Goal: Task Accomplishment & Management: Complete application form

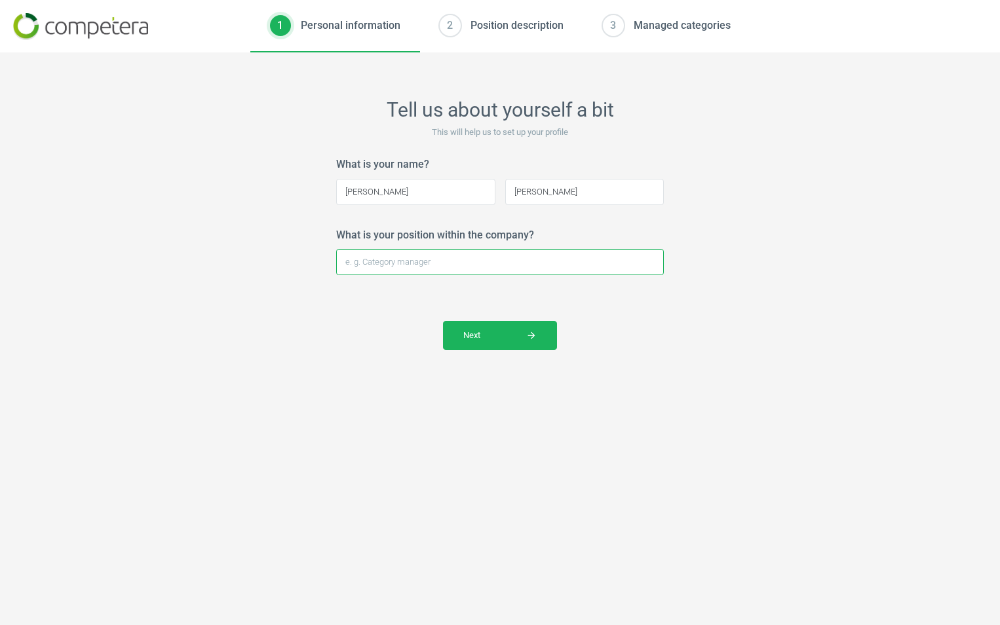
click at [402, 262] on input "What is your position within the company?" at bounding box center [500, 262] width 328 height 26
type input "Director Merch."
click at [514, 345] on button "Next arrow_forward" at bounding box center [500, 335] width 114 height 29
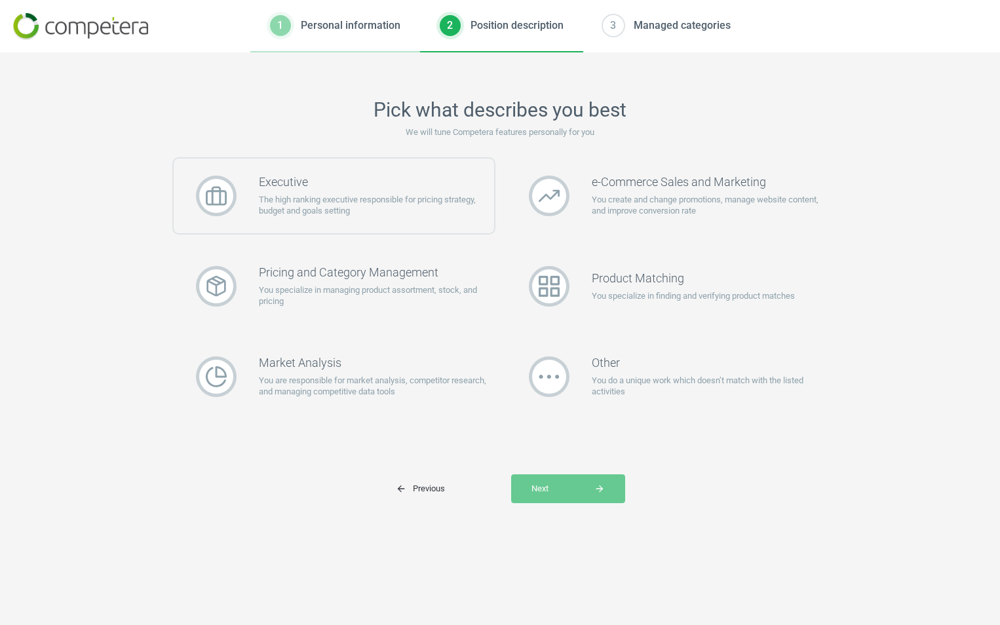
click at [365, 215] on p "The high ranking executive responsible for pricing strategy, budget and goals s…" at bounding box center [376, 206] width 235 height 24
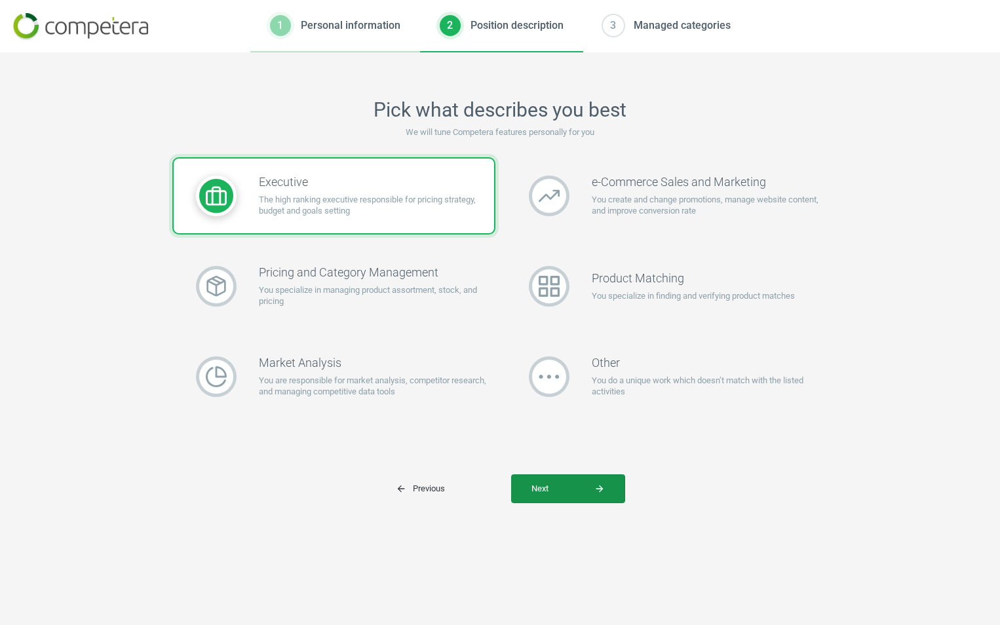
click at [538, 484] on span "Next arrow_forward" at bounding box center [567, 489] width 73 height 12
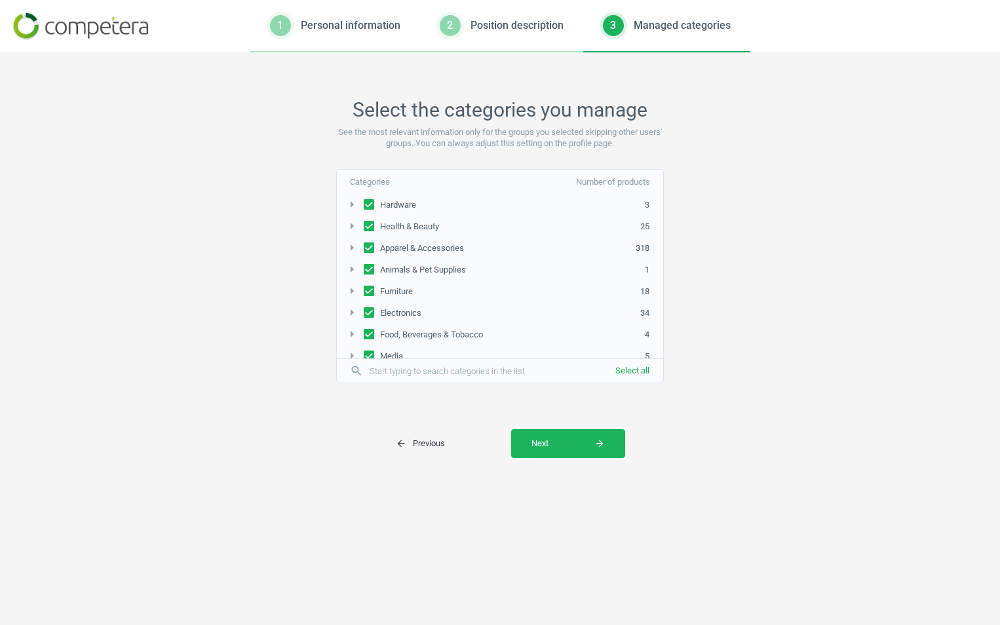
scroll to position [74, 0]
click at [368, 349] on input "Media" at bounding box center [369, 347] width 10 height 9
click at [369, 343] on input "Media" at bounding box center [369, 347] width 10 height 9
click at [369, 345] on input "Media" at bounding box center [369, 347] width 10 height 9
checkbox input "false"
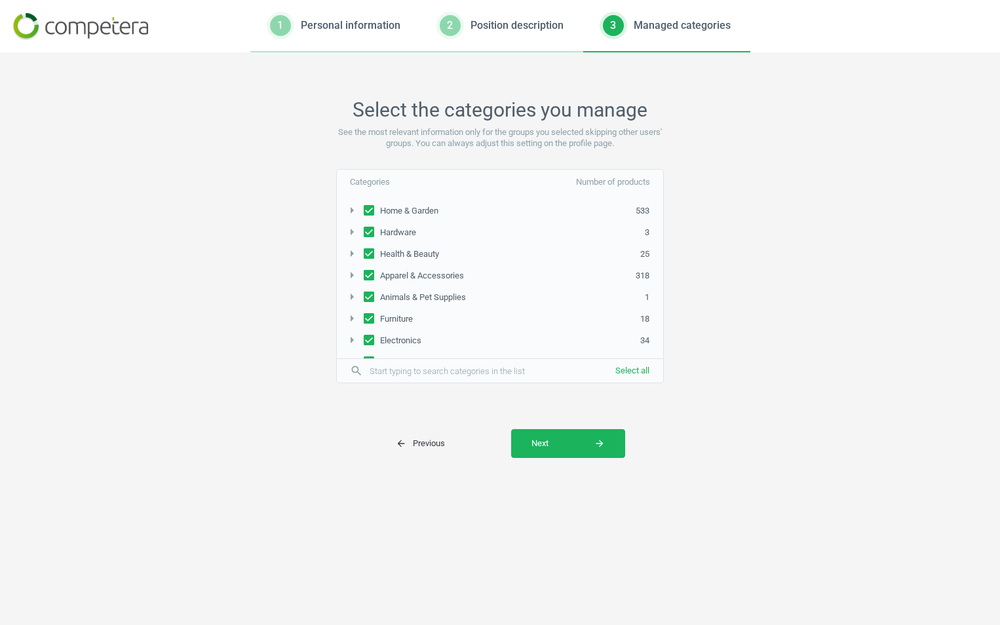
scroll to position [9, 0]
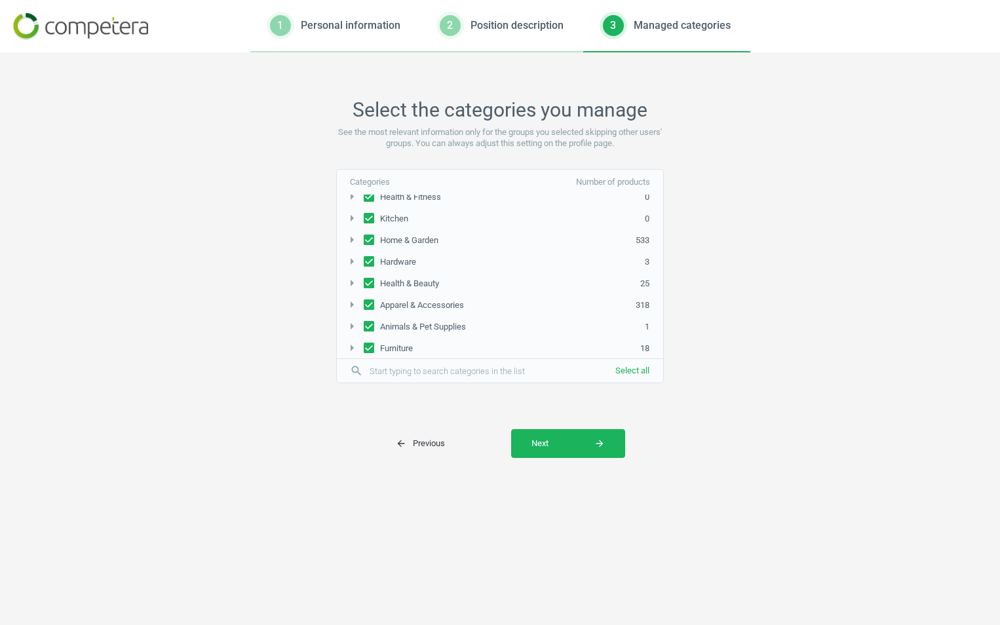
click at [368, 326] on input "Animals & Pet Supplies" at bounding box center [369, 326] width 10 height 9
checkbox input "false"
click at [551, 447] on span "Next arrow_forward" at bounding box center [567, 444] width 73 height 12
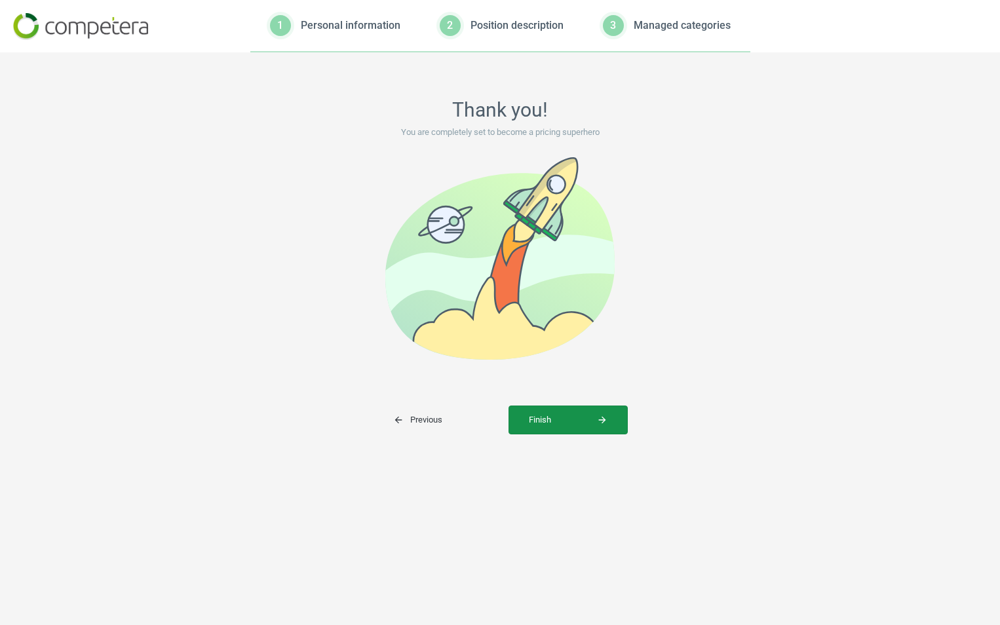
click at [547, 421] on span "Finish arrow_forward" at bounding box center [568, 420] width 79 height 12
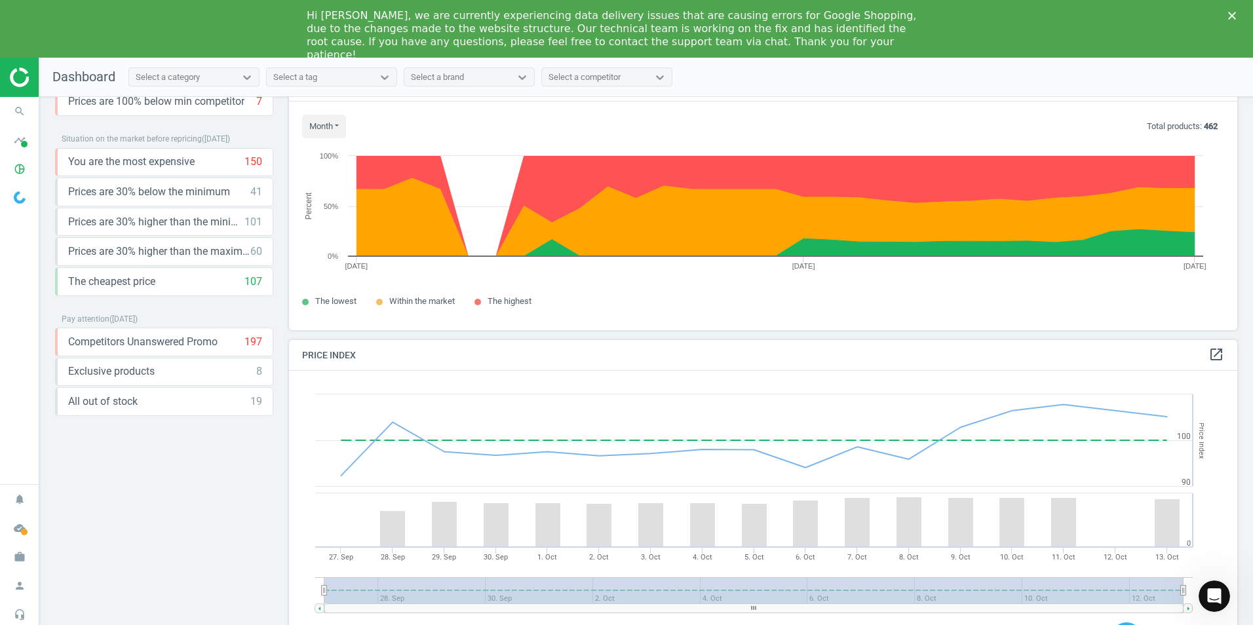
scroll to position [66, 0]
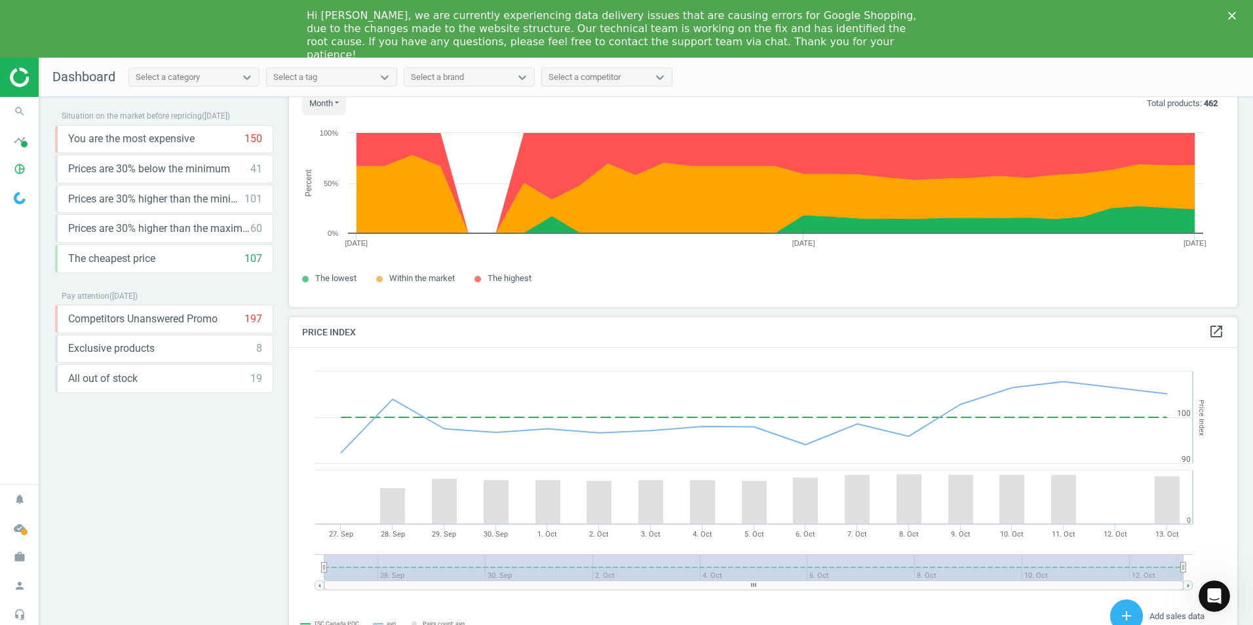
click at [999, 13] on icon "Close" at bounding box center [1232, 16] width 8 height 8
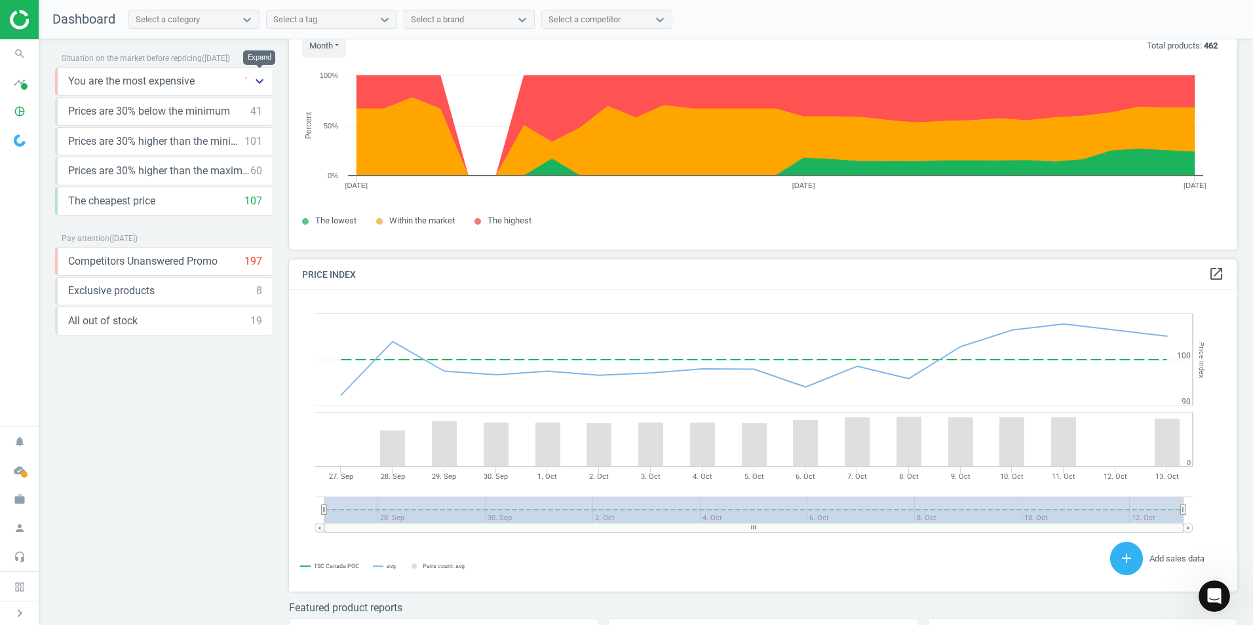
click at [257, 81] on icon "keyboard_arrow_down" at bounding box center [260, 81] width 16 height 16
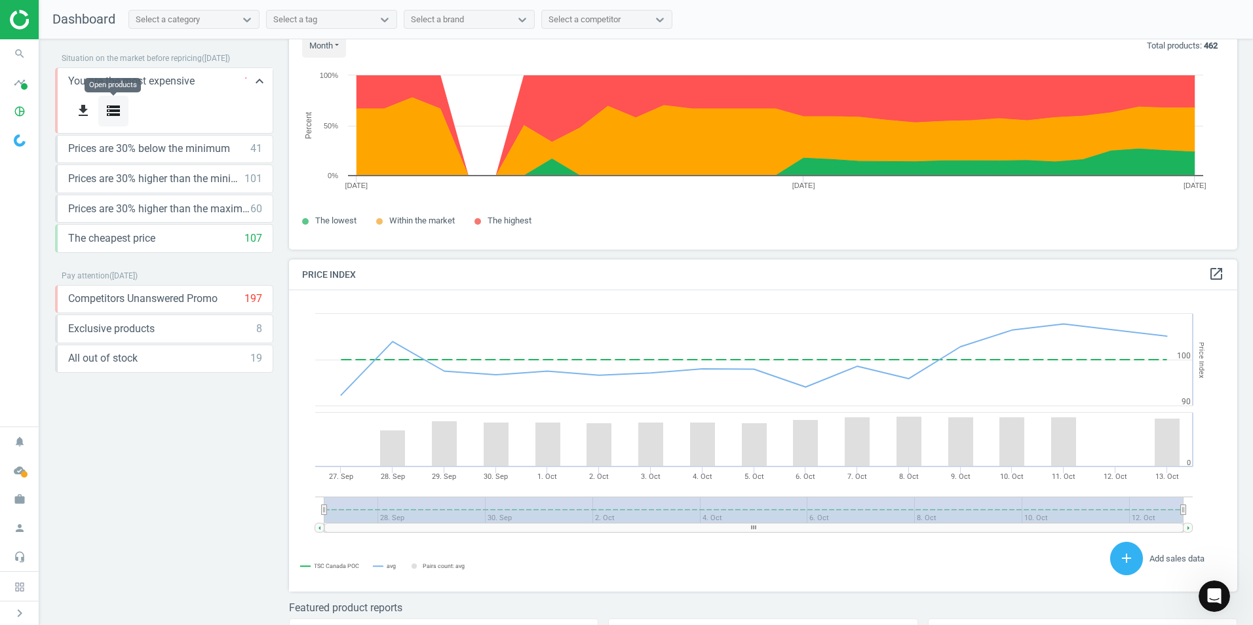
click at [117, 114] on icon "storage" at bounding box center [113, 111] width 16 height 16
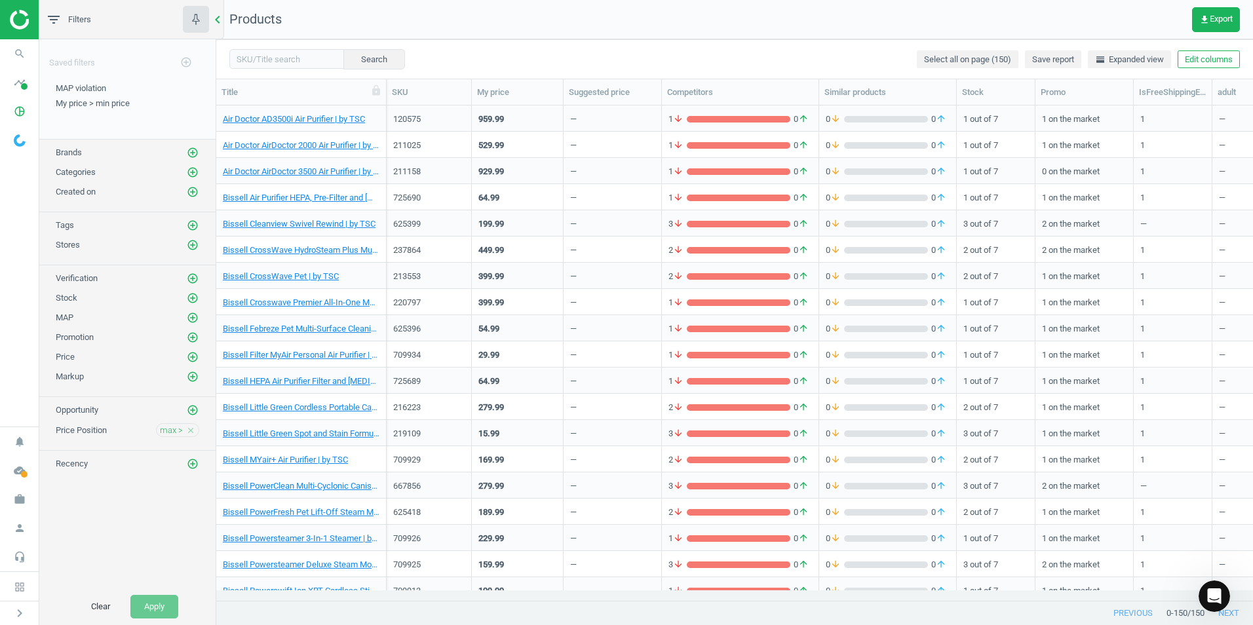
click at [218, 17] on icon "chevron_left" at bounding box center [218, 20] width 16 height 16
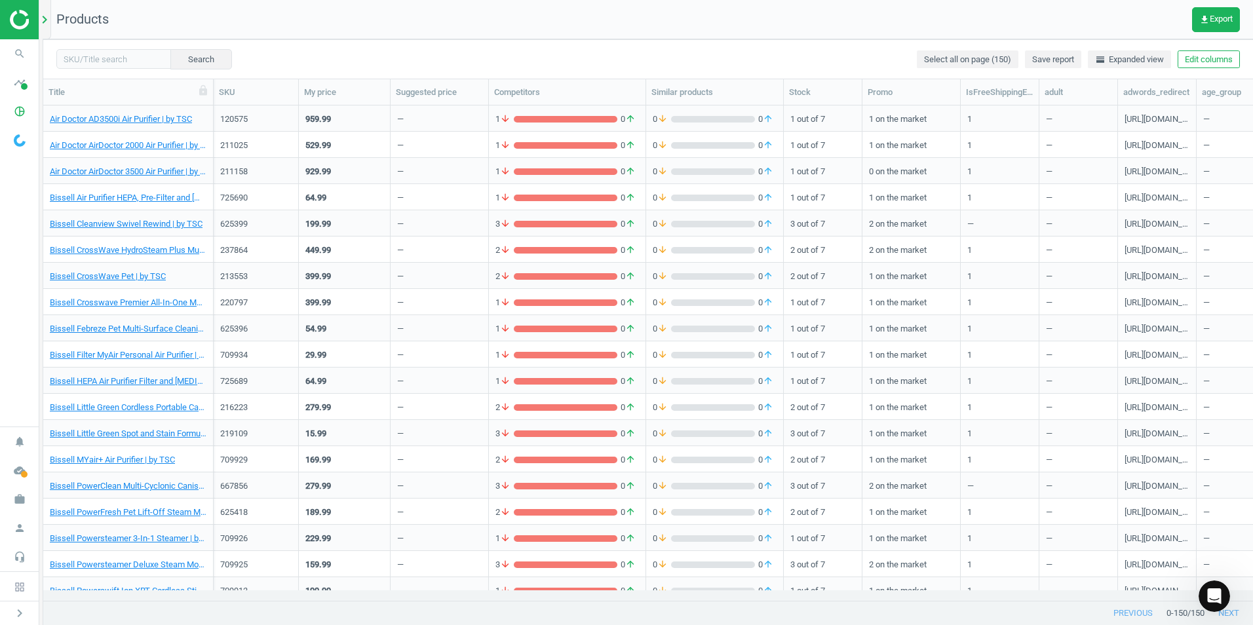
click at [49, 22] on icon "chevron_right" at bounding box center [45, 20] width 16 height 16
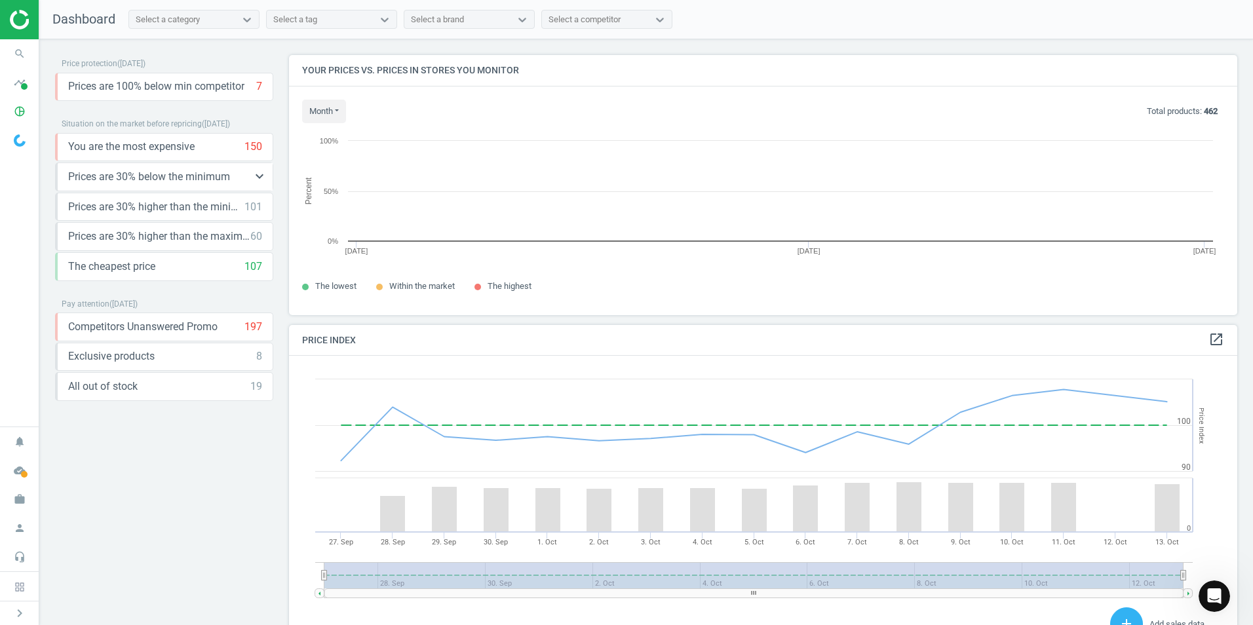
scroll to position [322, 958]
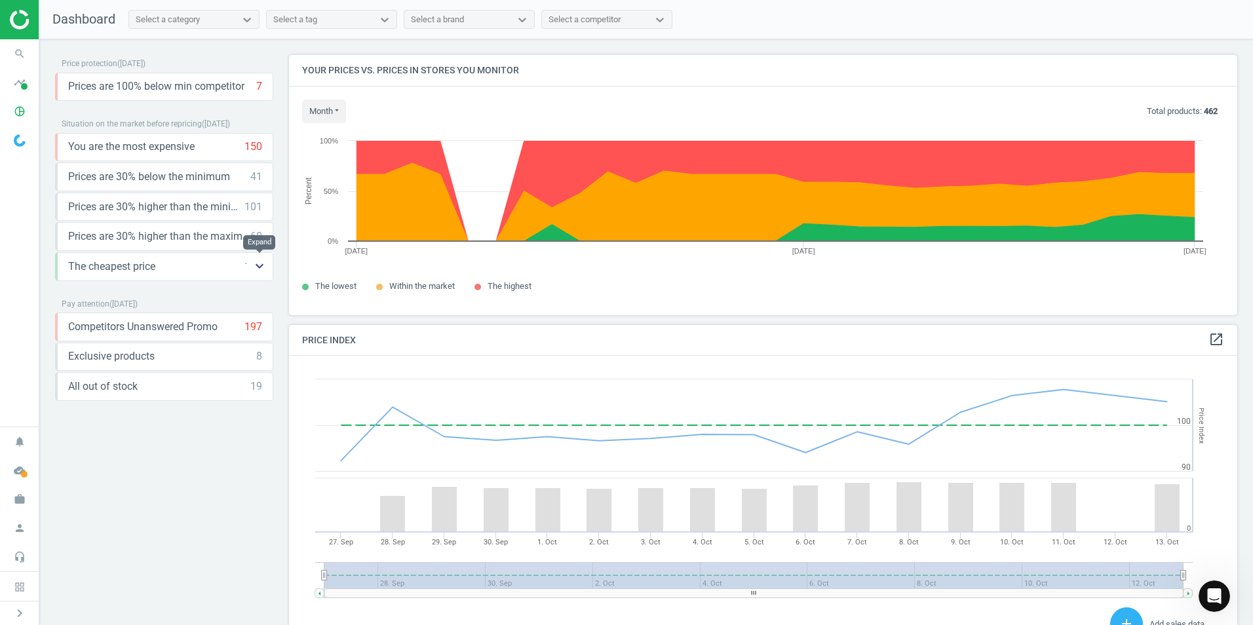
click at [256, 265] on icon "keyboard_arrow_down" at bounding box center [260, 266] width 16 height 16
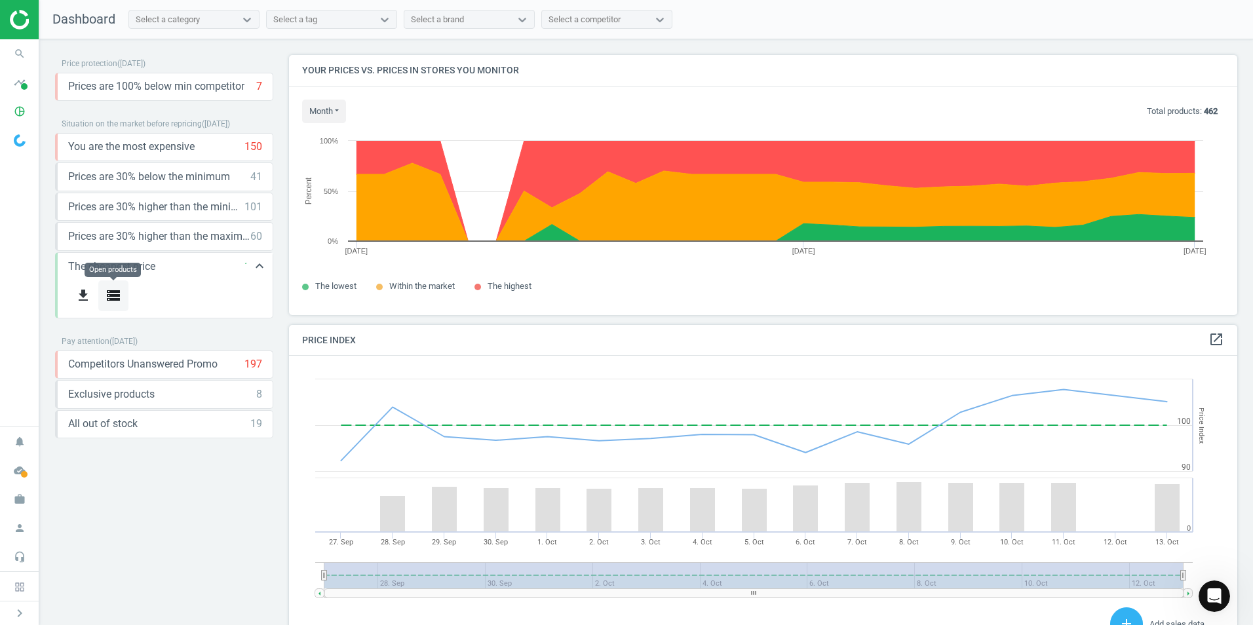
click at [115, 294] on icon "storage" at bounding box center [113, 296] width 16 height 16
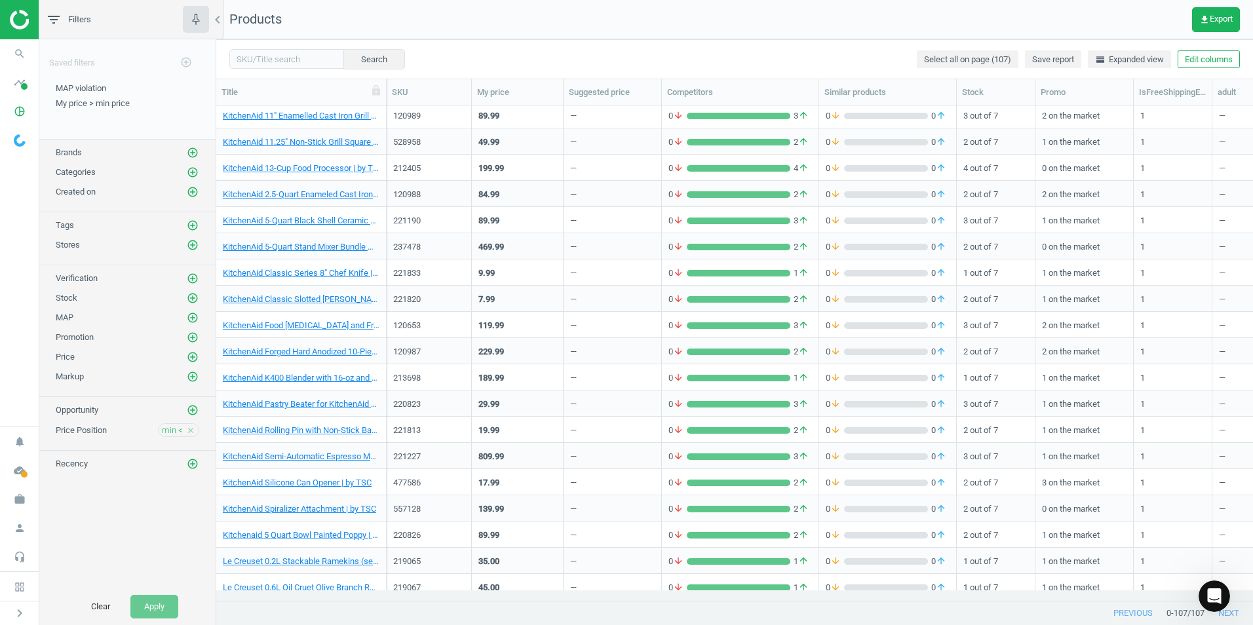
scroll to position [524, 0]
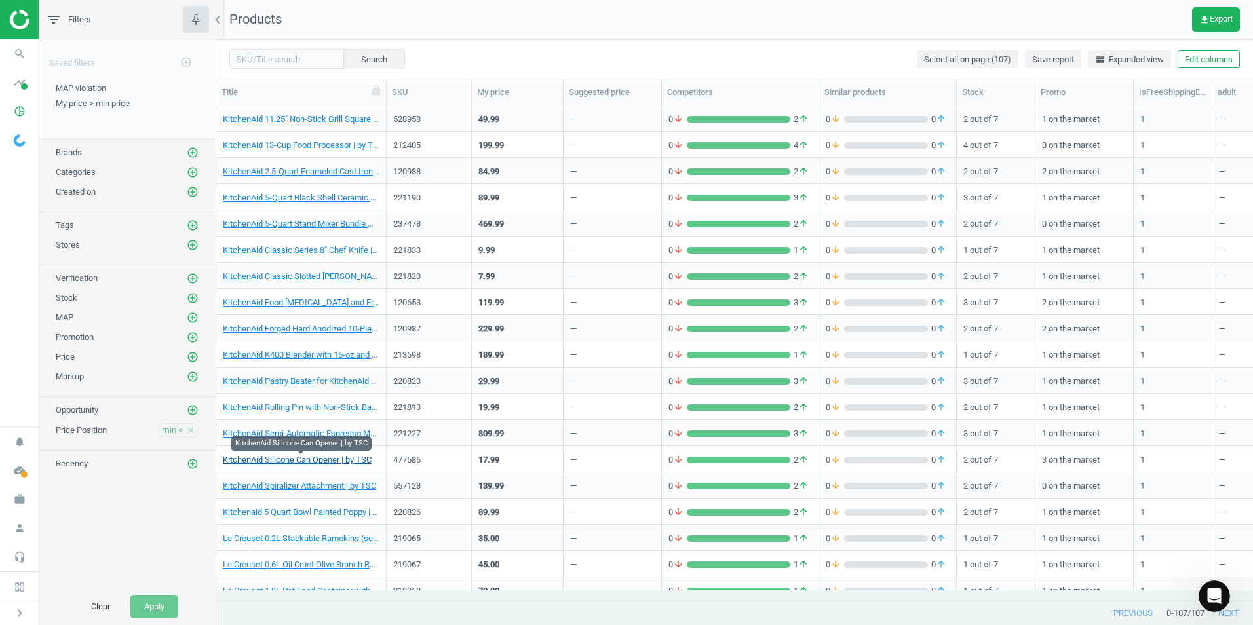
click at [292, 458] on link "KitchenAid Silicone Can Opener | by TSC" at bounding box center [297, 460] width 149 height 12
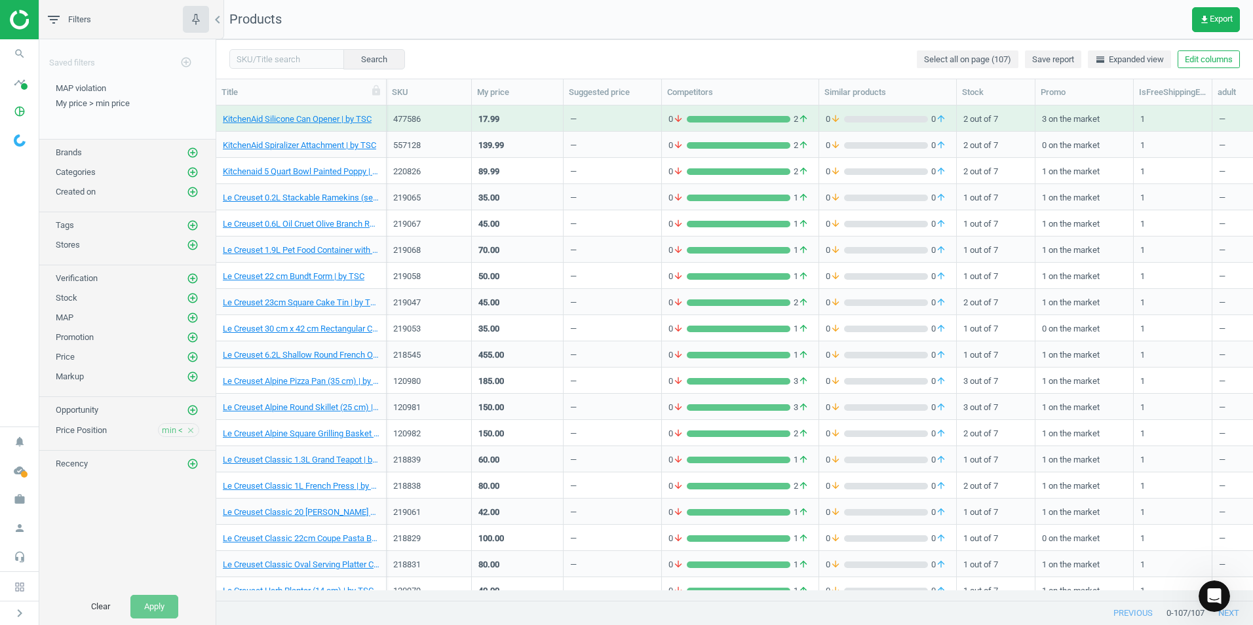
scroll to position [475, 1027]
